Goal: Register for event/course

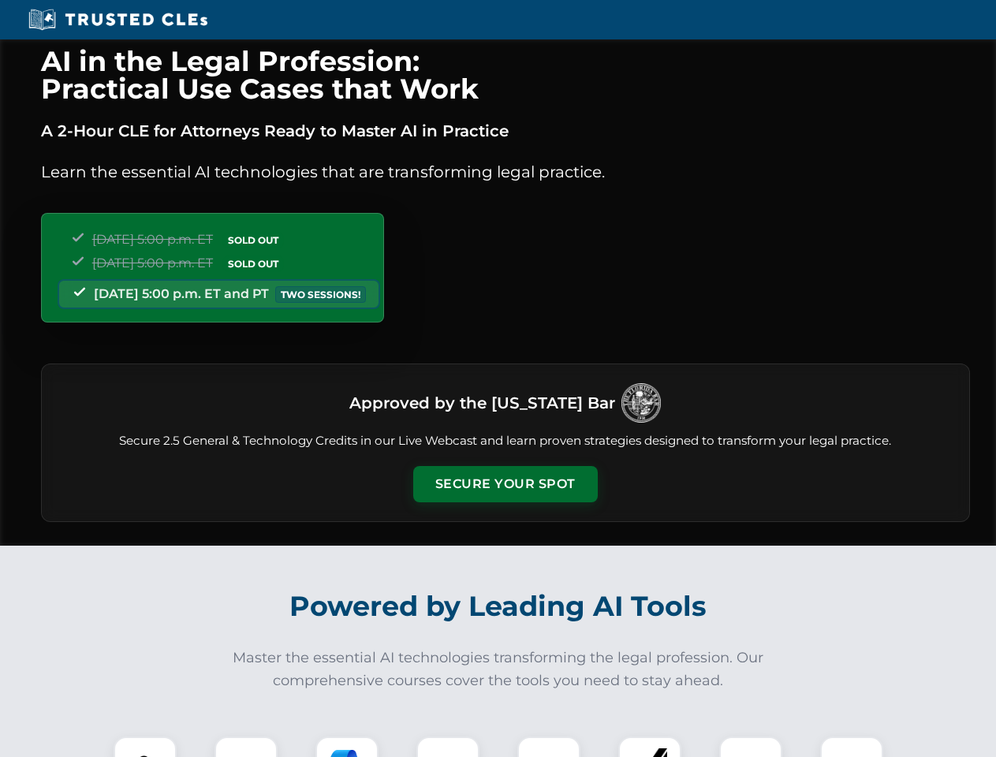
click at [505, 484] on button "Secure Your Spot" at bounding box center [505, 484] width 185 height 36
click at [145, 747] on img at bounding box center [145, 768] width 46 height 46
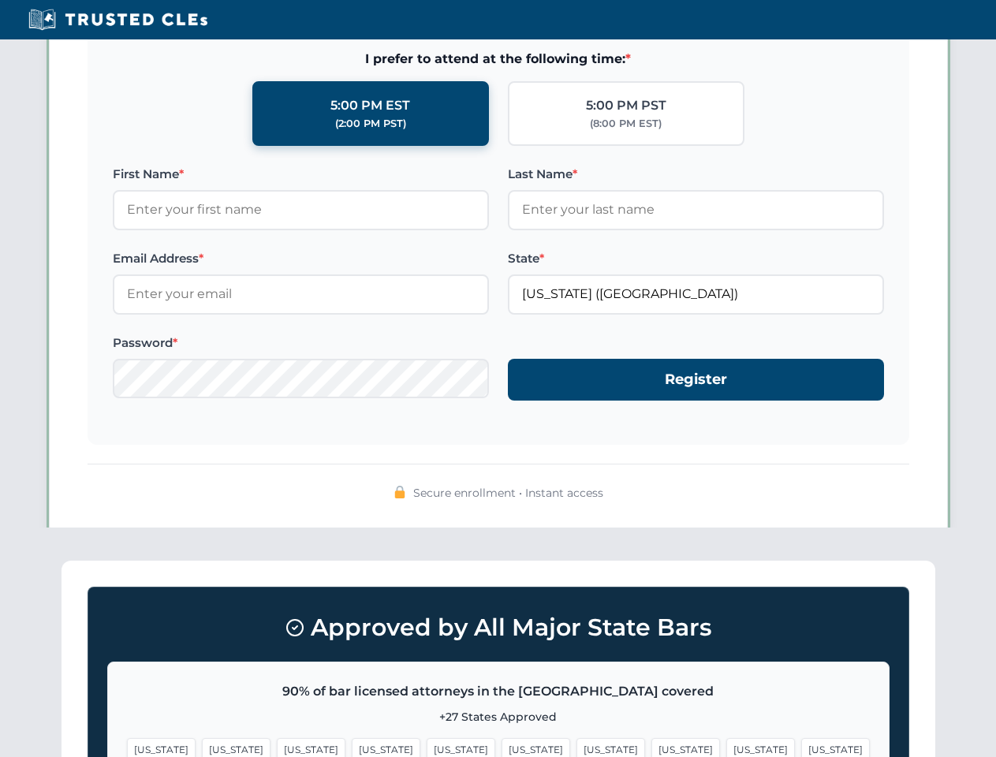
click at [576, 747] on span "[US_STATE]" at bounding box center [610, 749] width 69 height 23
click at [726, 747] on span "[US_STATE]" at bounding box center [760, 749] width 69 height 23
